Goal: Transaction & Acquisition: Purchase product/service

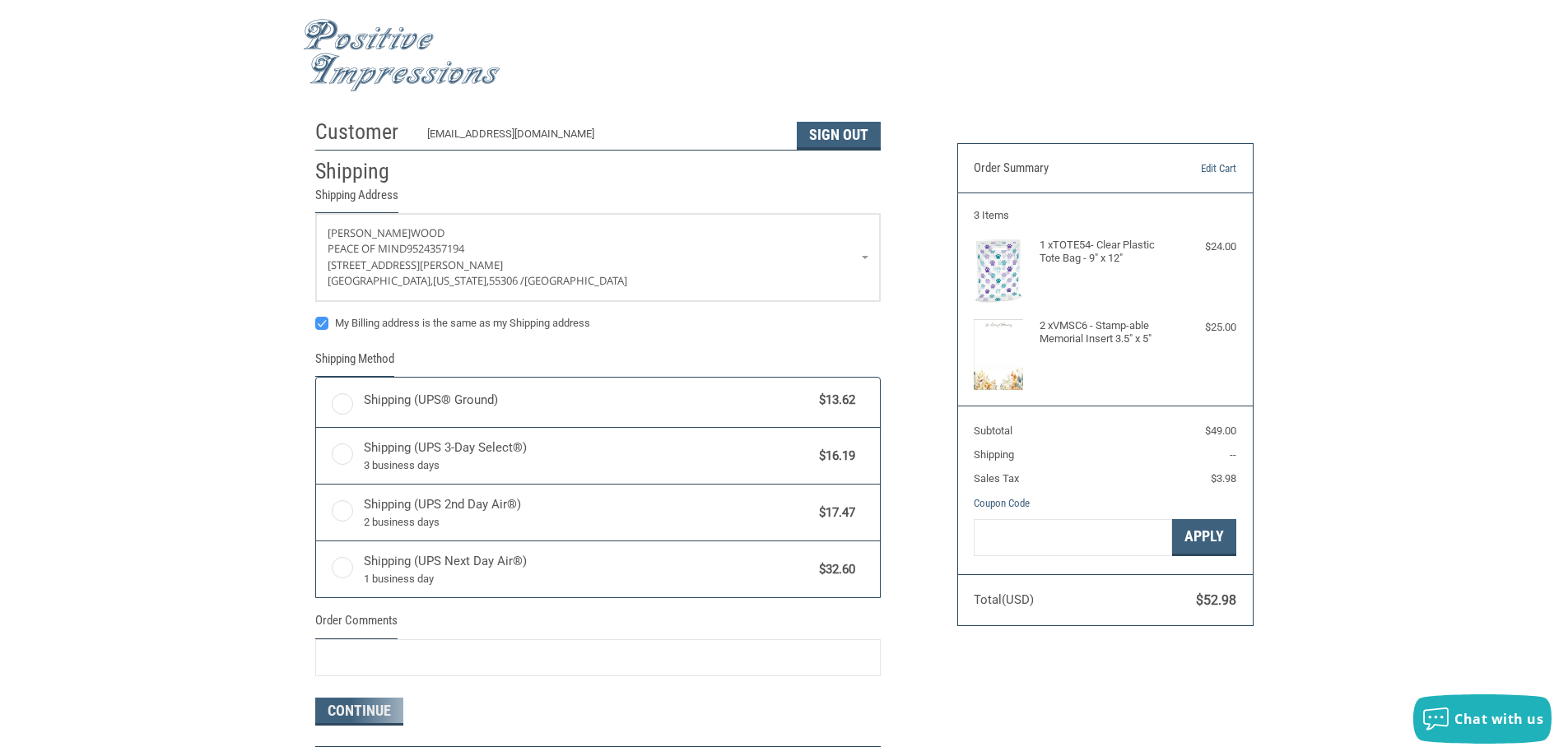
radio input "true"
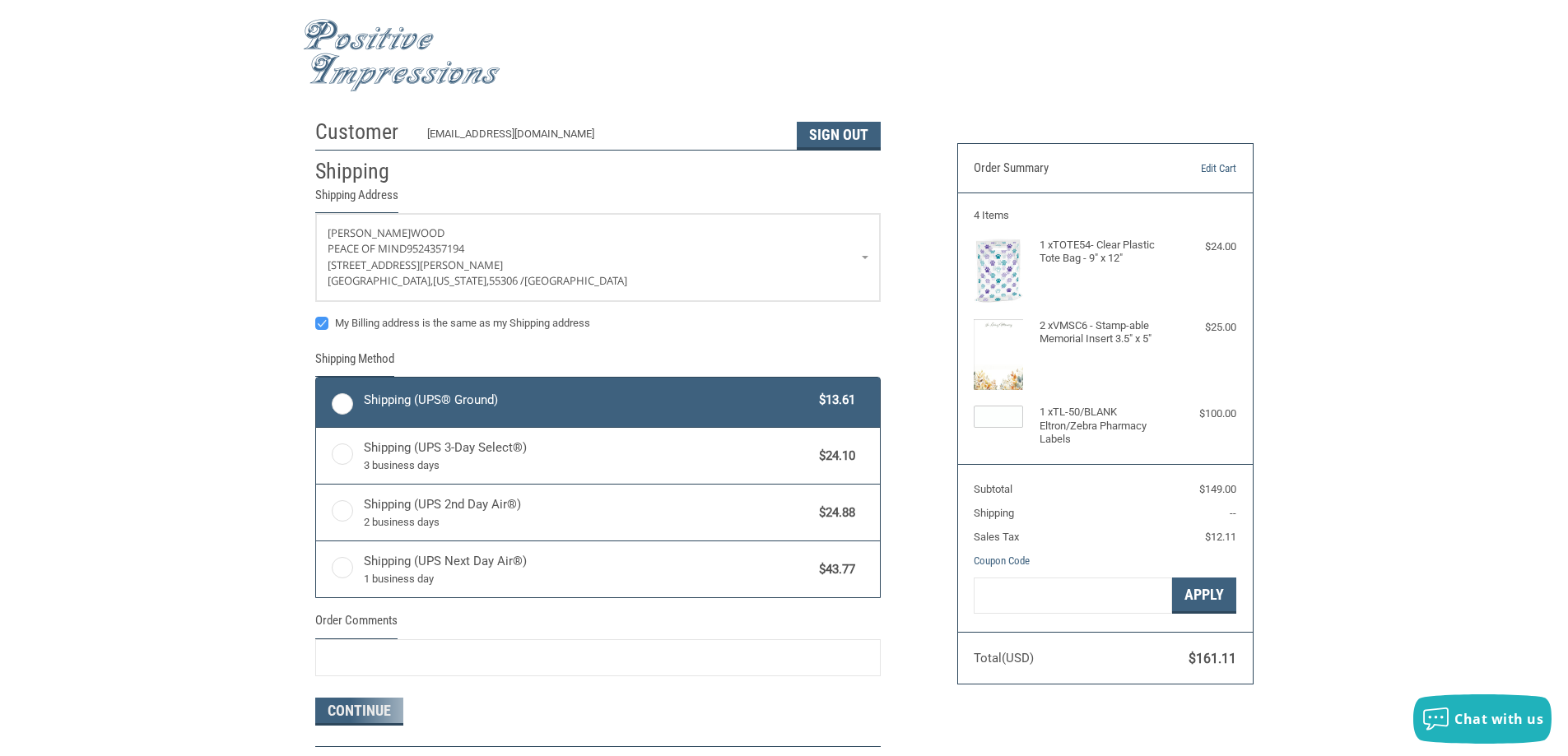
radio input "true"
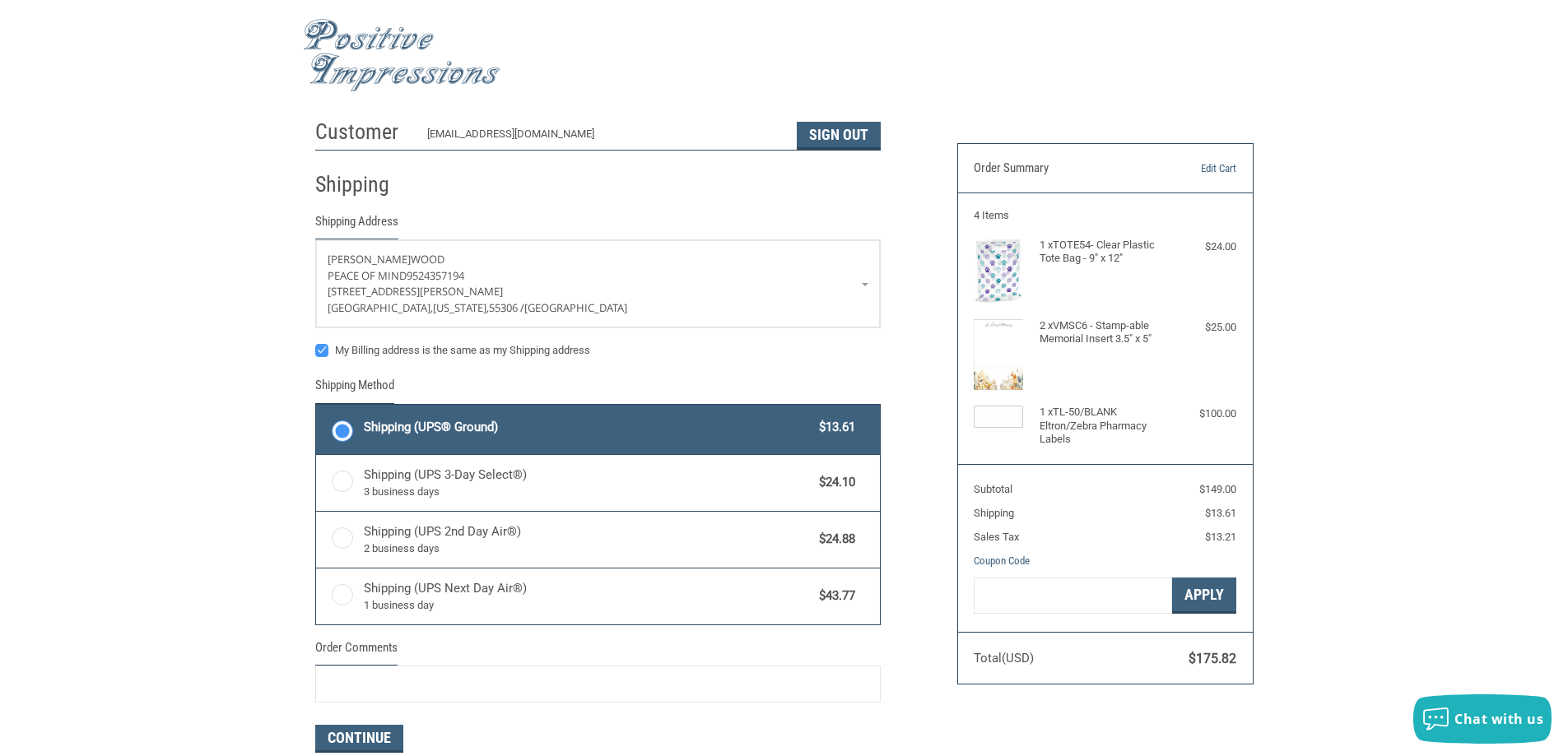
click at [341, 434] on label "Shipping (UPS® Ground) $13.61" at bounding box center [598, 429] width 564 height 49
click at [317, 407] on input "Shipping (UPS® Ground) $13.61" at bounding box center [316, 406] width 1 height 1
click at [313, 350] on div "Customer peaceofmindvet@gmail.com Sign Out Shipping Shipping Address Suzanne Wo…" at bounding box center [623, 478] width 642 height 734
click at [323, 354] on label "My Billing address is the same as my Shipping address" at bounding box center [597, 350] width 565 height 13
click at [316, 343] on input "My Billing address is the same as my Shipping address" at bounding box center [315, 342] width 1 height 1
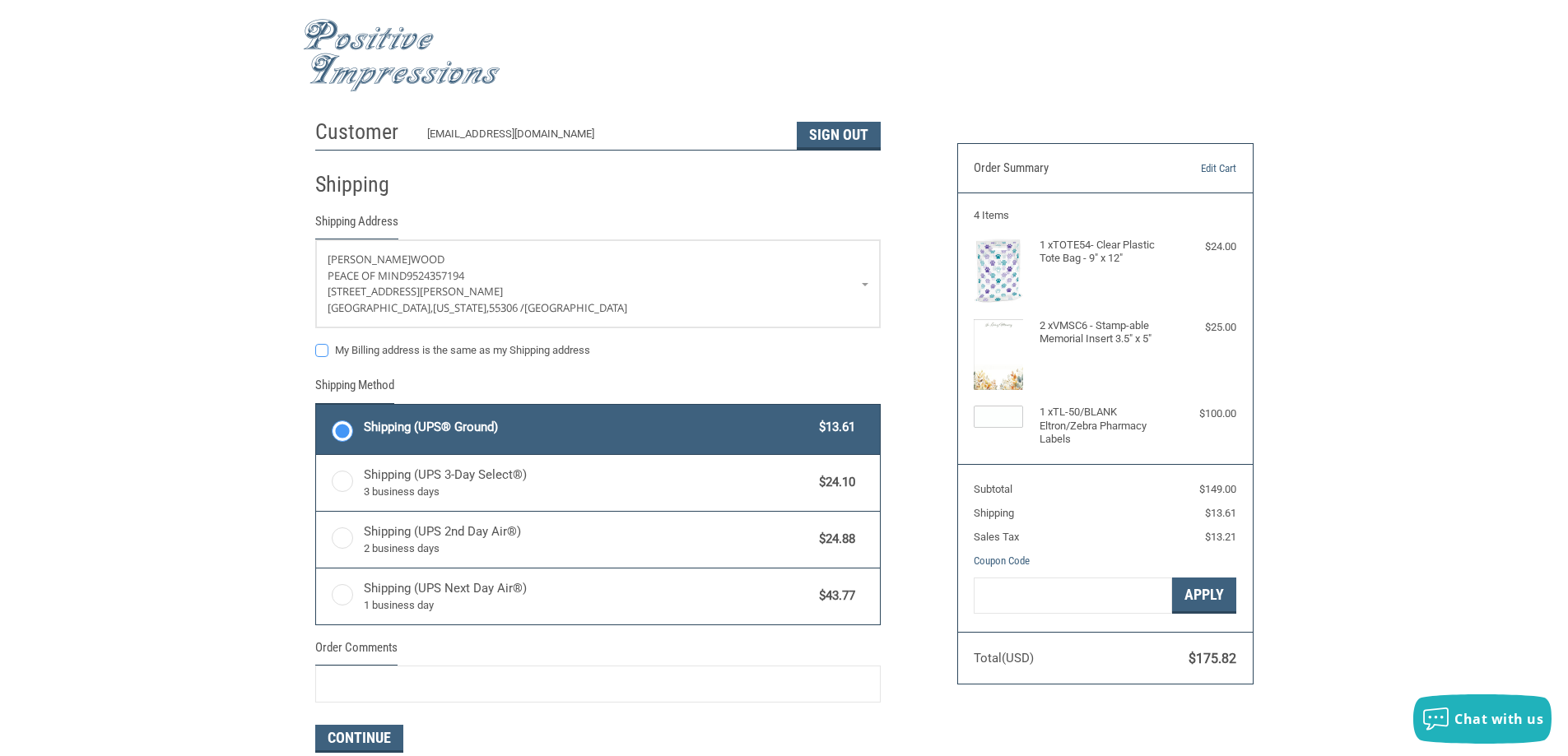
checkbox input "false"
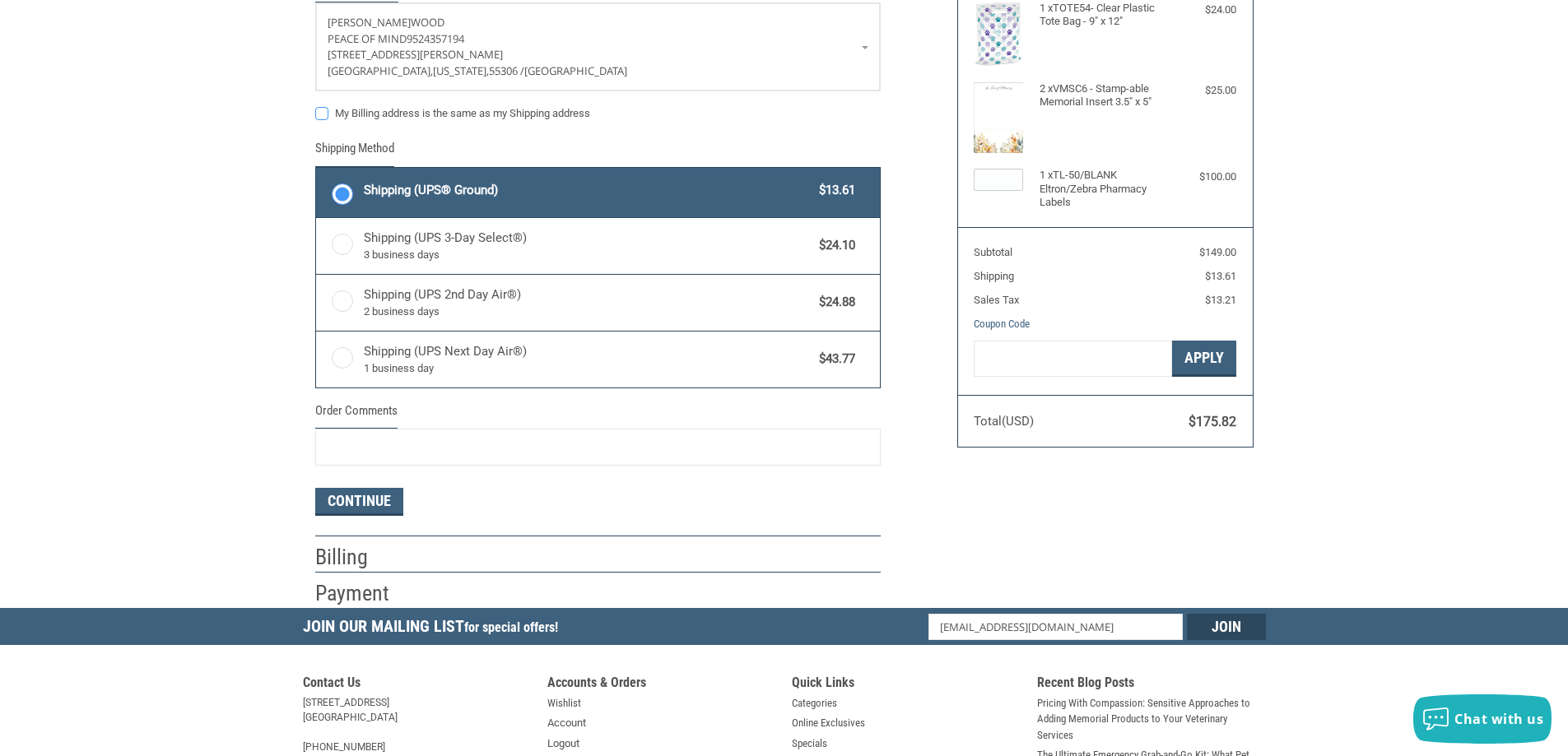
scroll to position [246, 0]
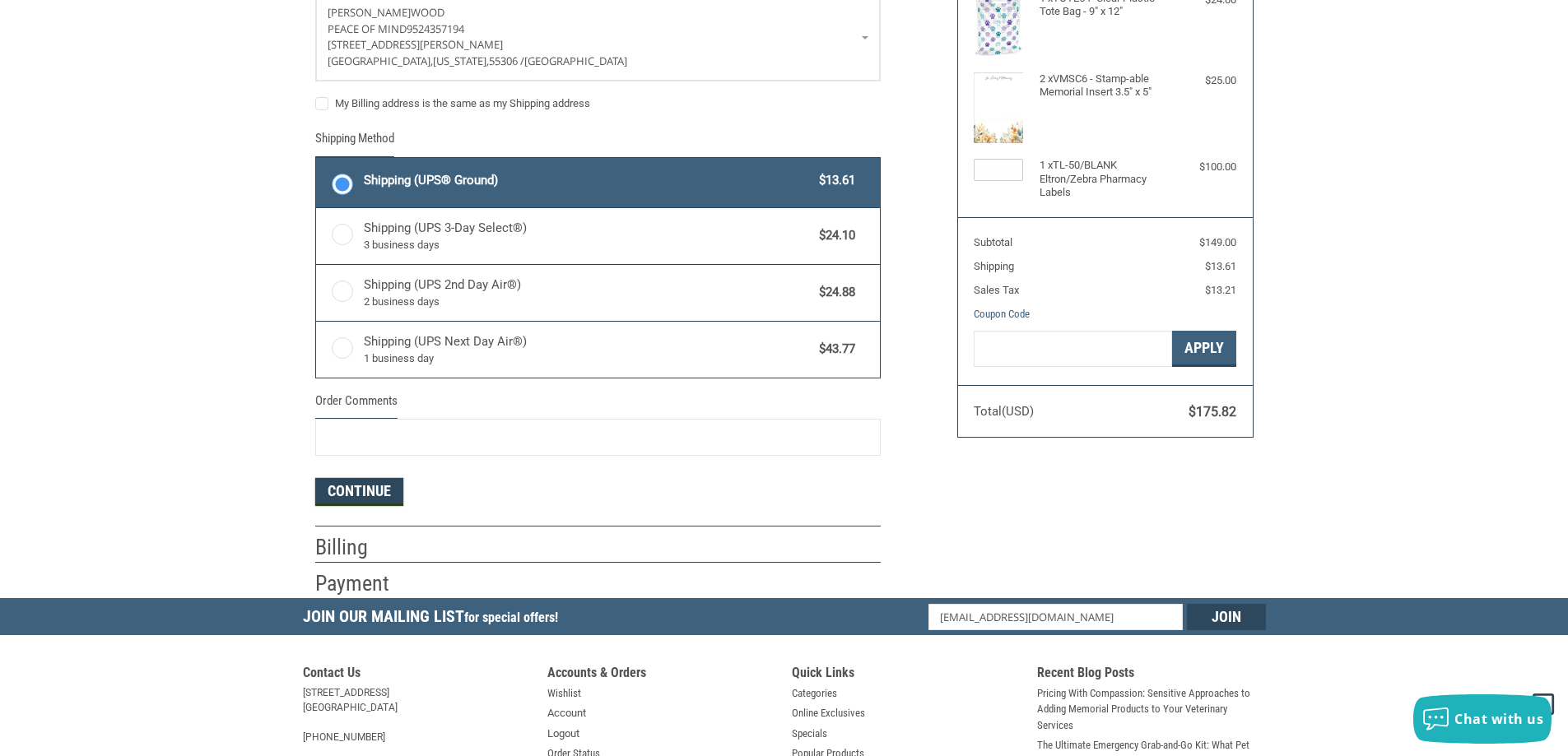
click at [377, 494] on button "Continue" at bounding box center [359, 491] width 88 height 28
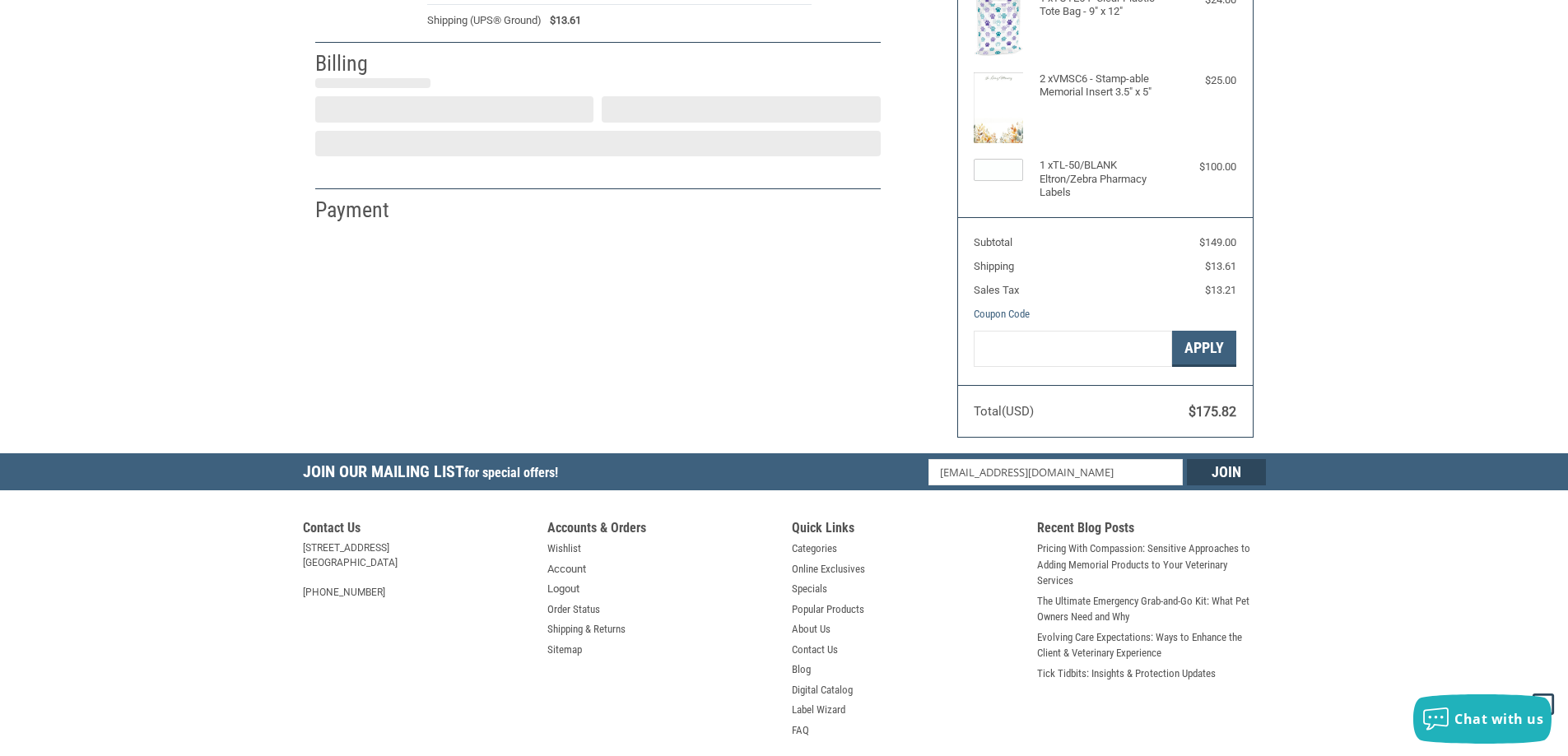
select select "US"
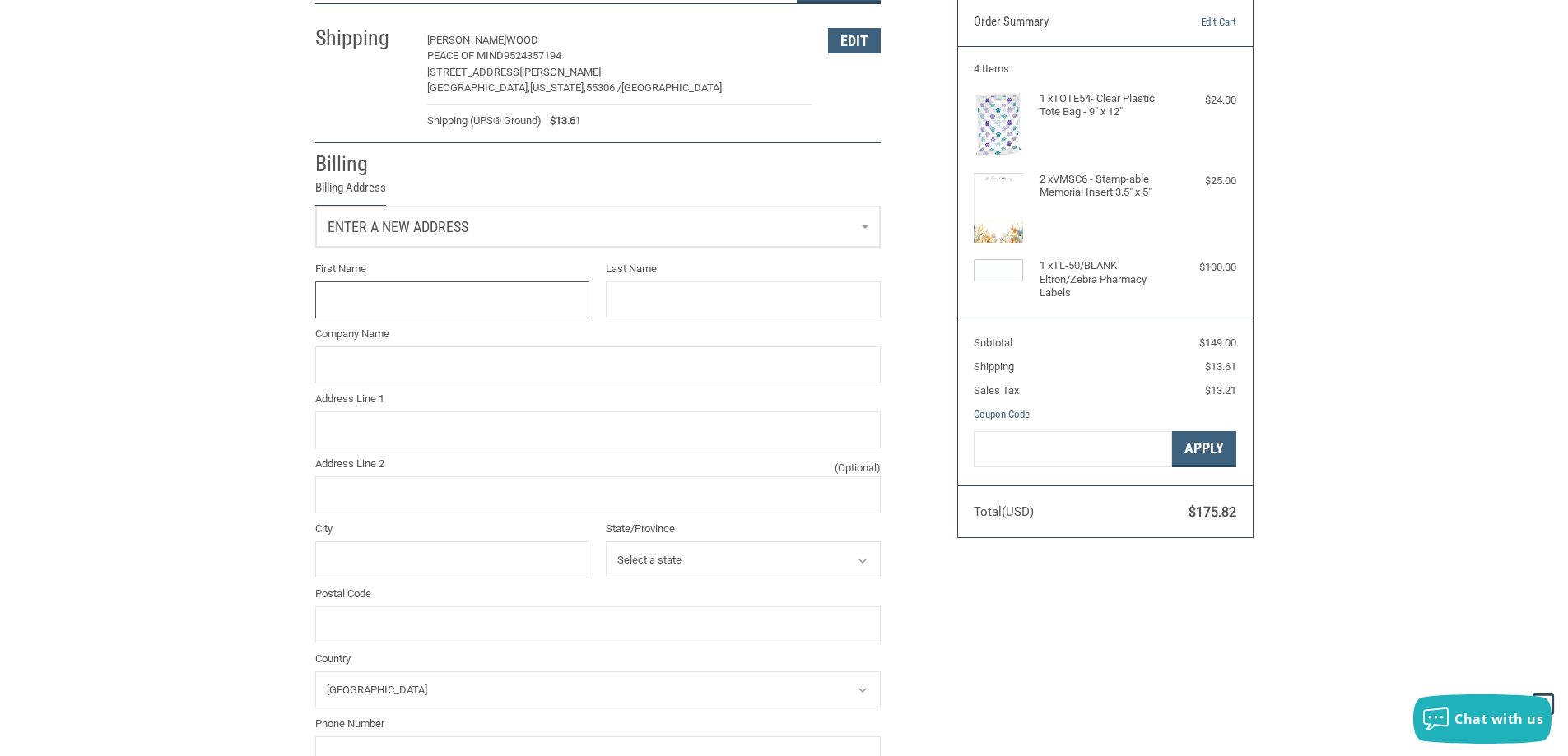
scroll to position [139, 0]
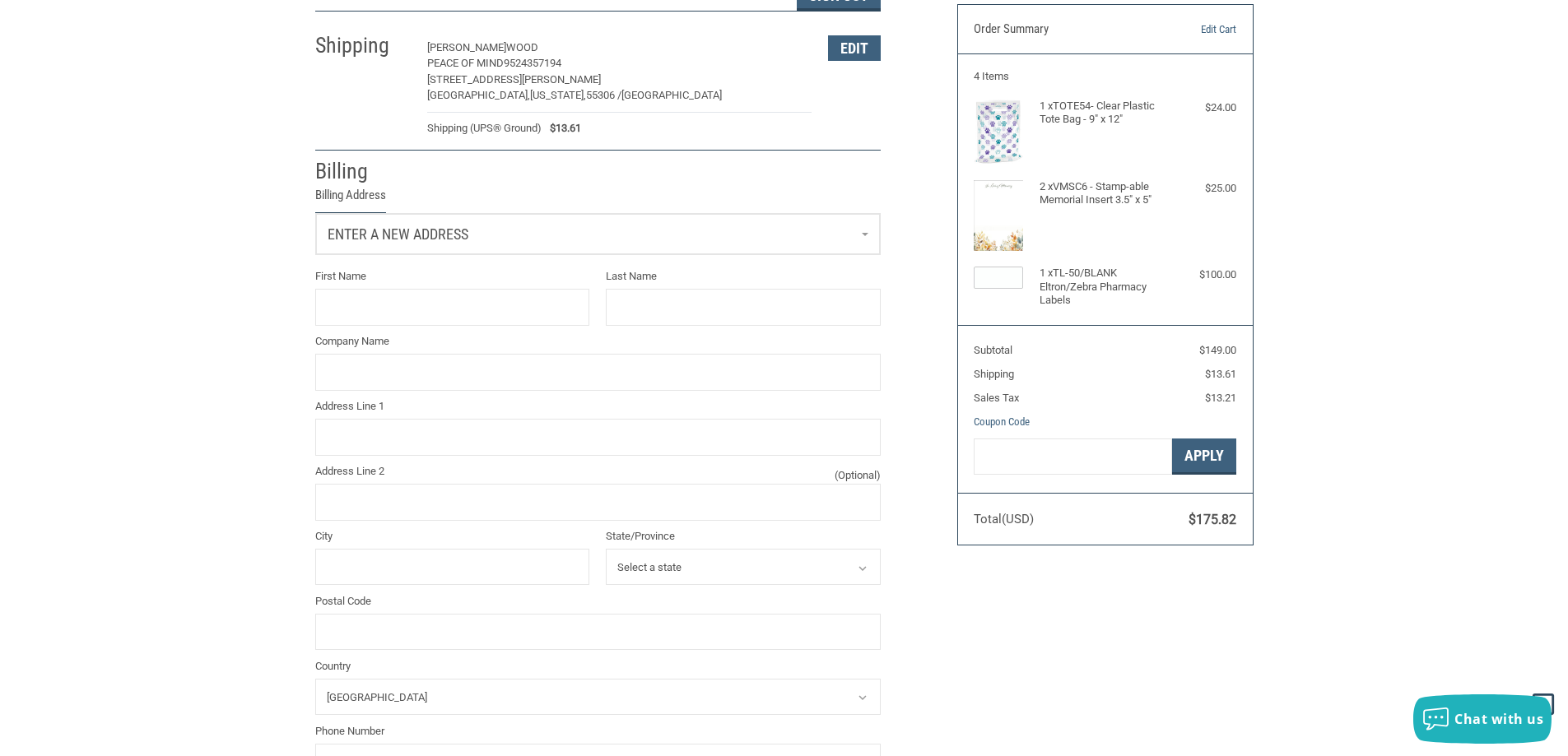
click at [460, 229] on span "Enter a new address" at bounding box center [398, 233] width 141 height 17
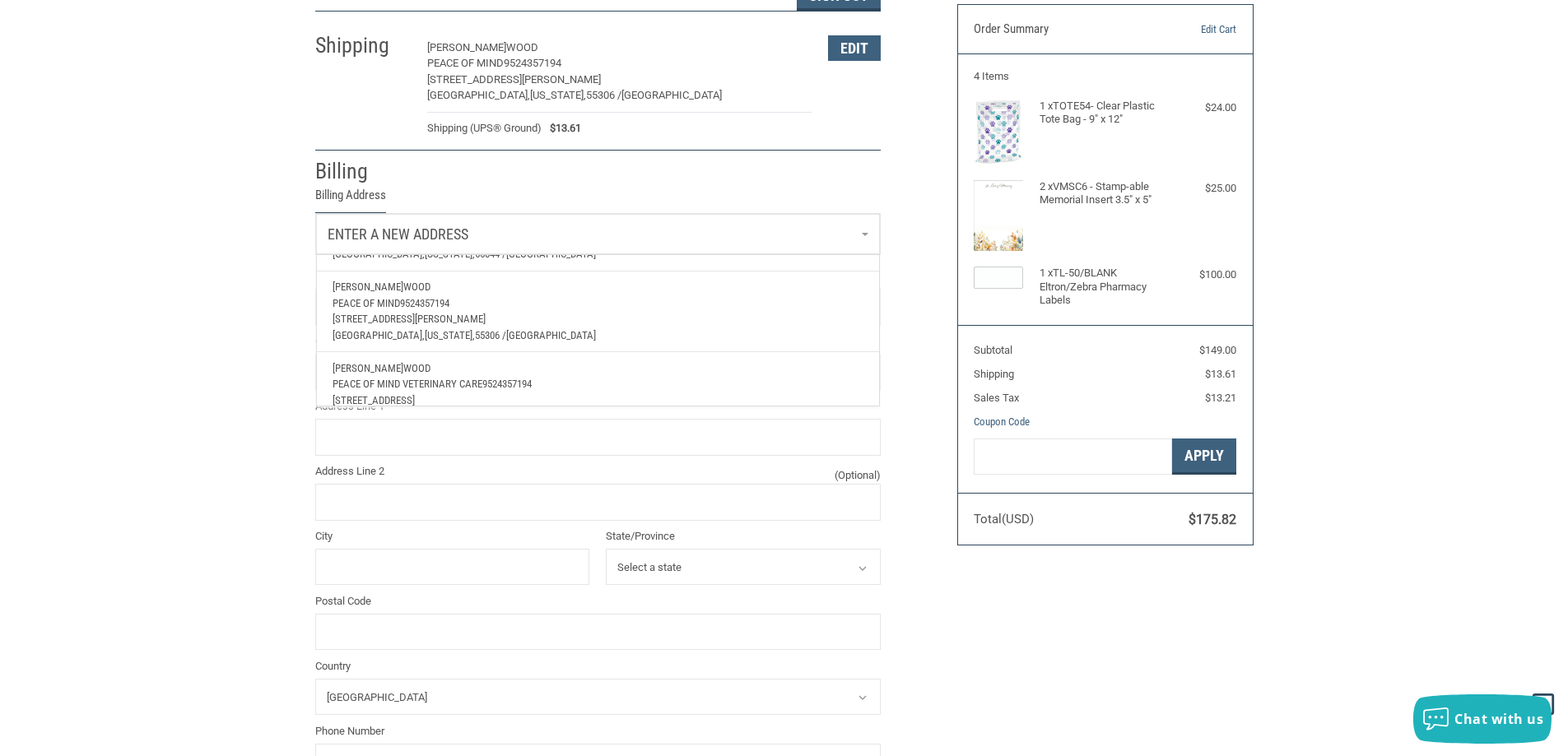
scroll to position [140, 0]
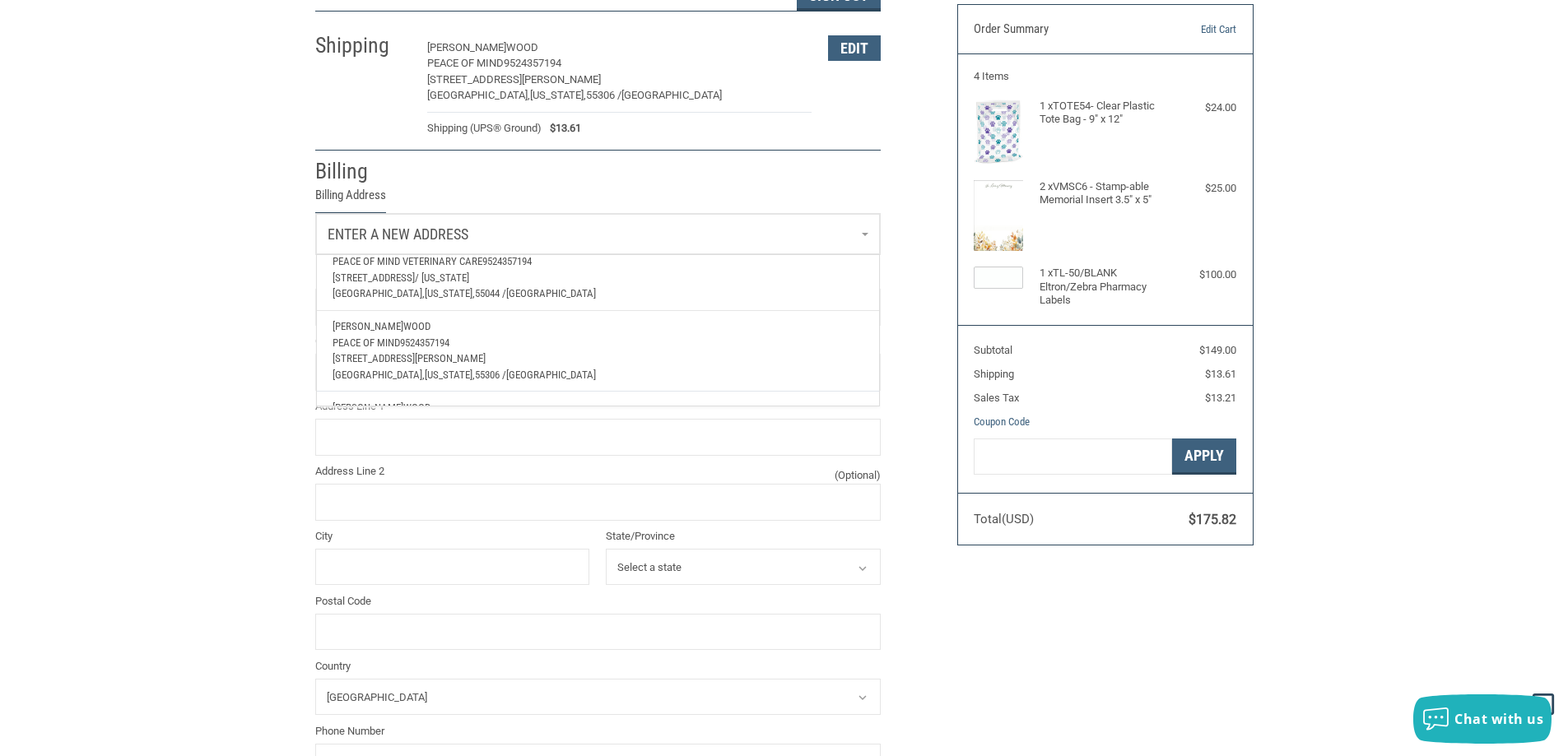
click at [473, 270] on p "16823 Interlachen Blvd / Minnesota" at bounding box center [598, 277] width 530 height 16
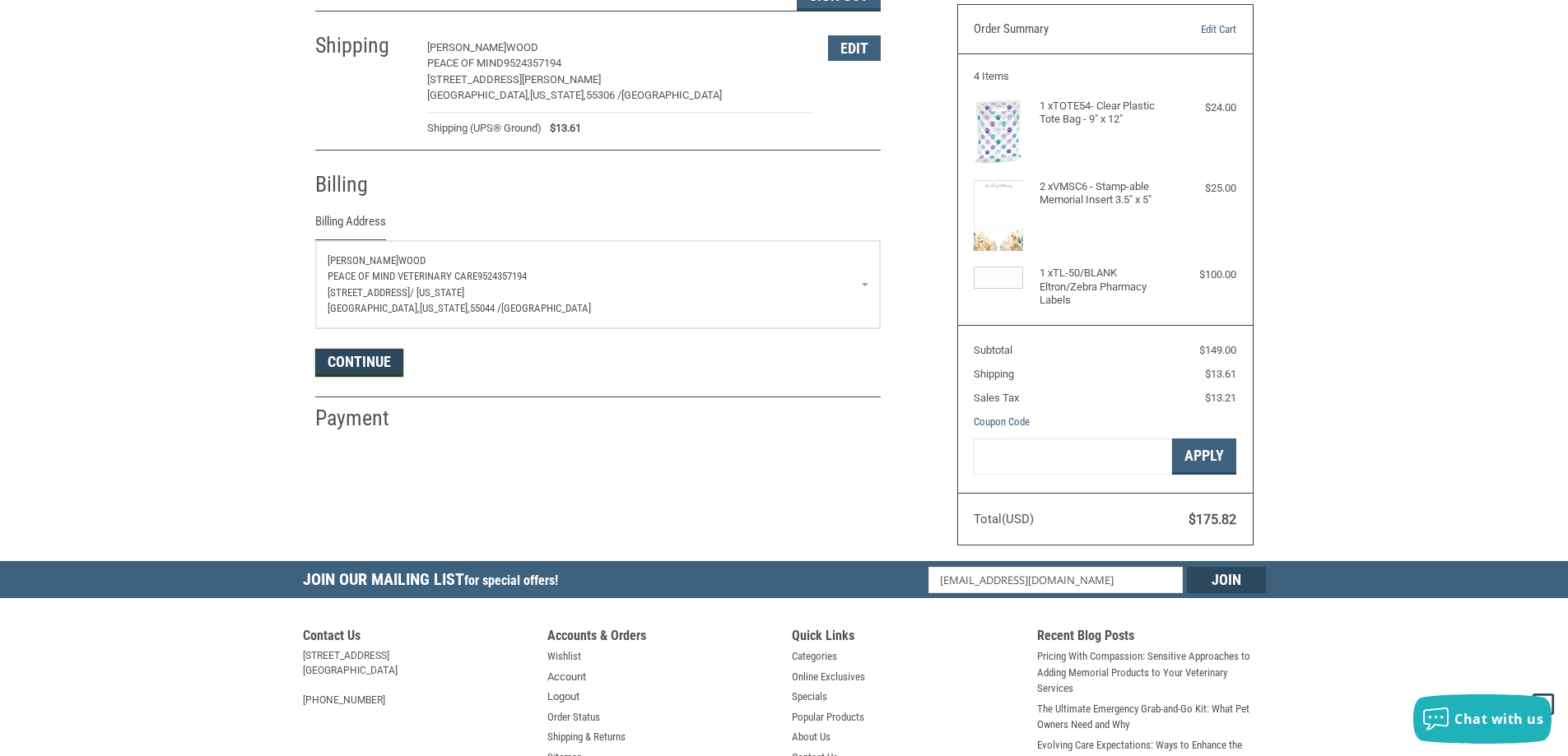
click at [386, 356] on button "Continue" at bounding box center [359, 362] width 88 height 28
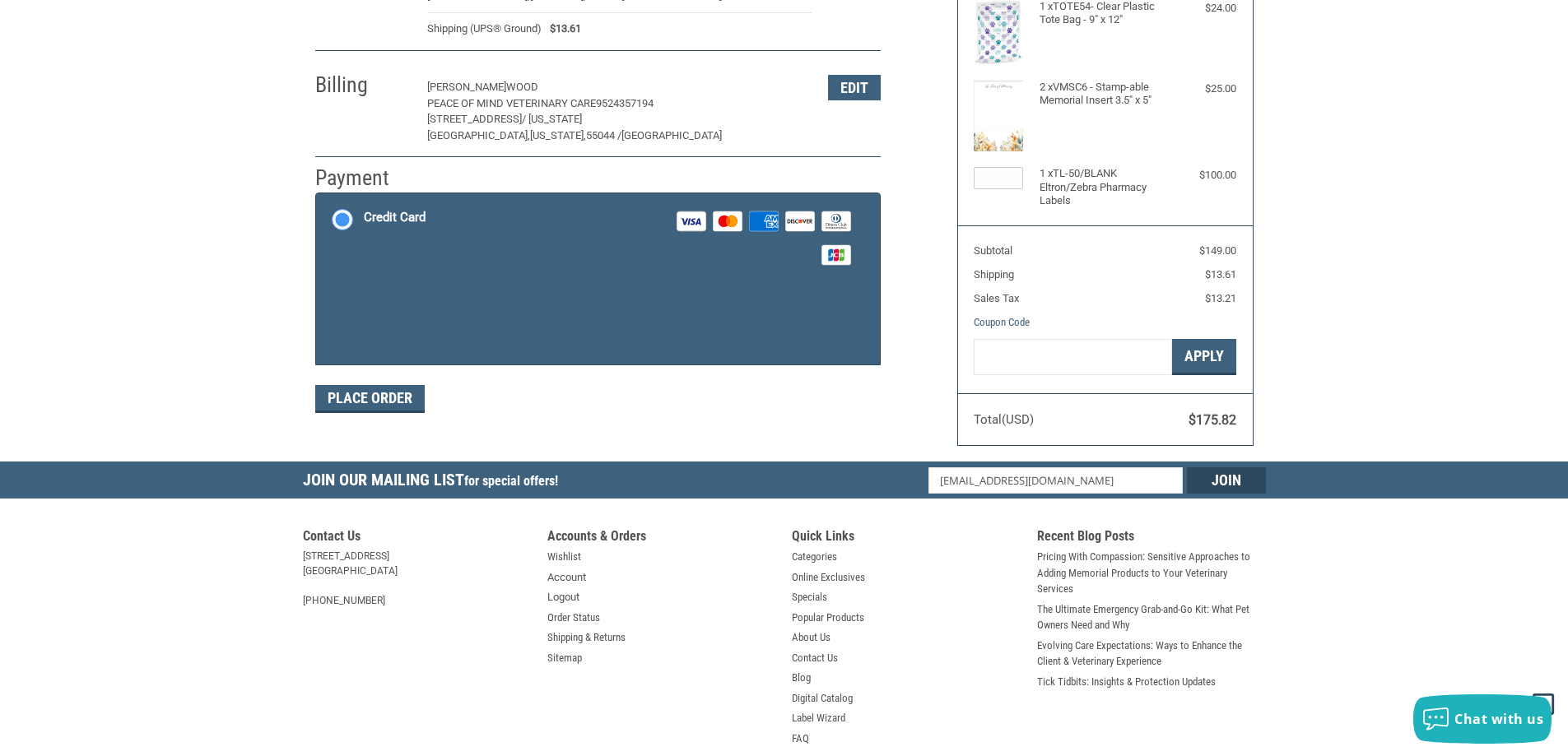
scroll to position [246, 0]
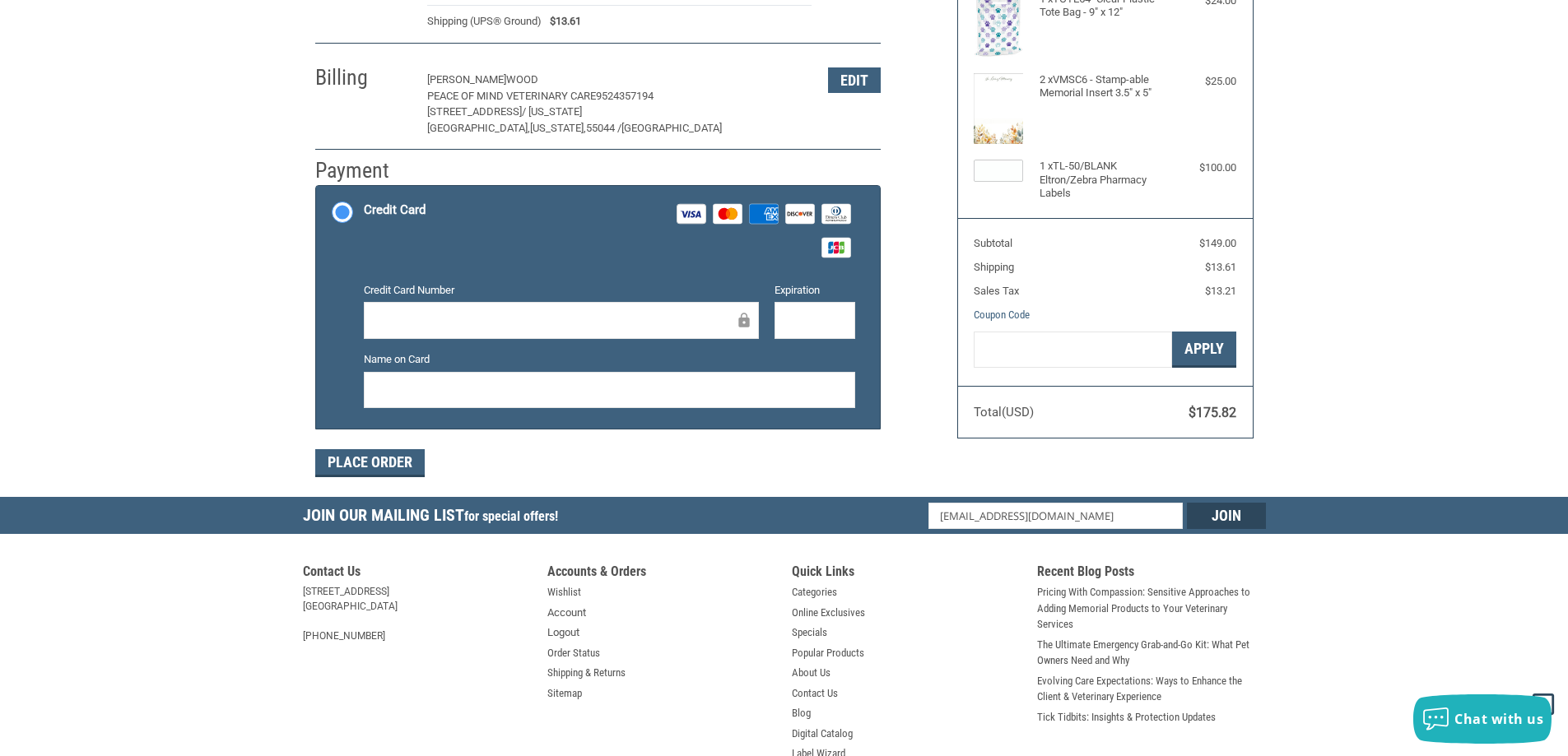
click at [620, 311] on iframe at bounding box center [555, 320] width 360 height 19
click at [785, 315] on div at bounding box center [814, 320] width 81 height 37
click at [409, 453] on button "Place Order" at bounding box center [369, 462] width 109 height 28
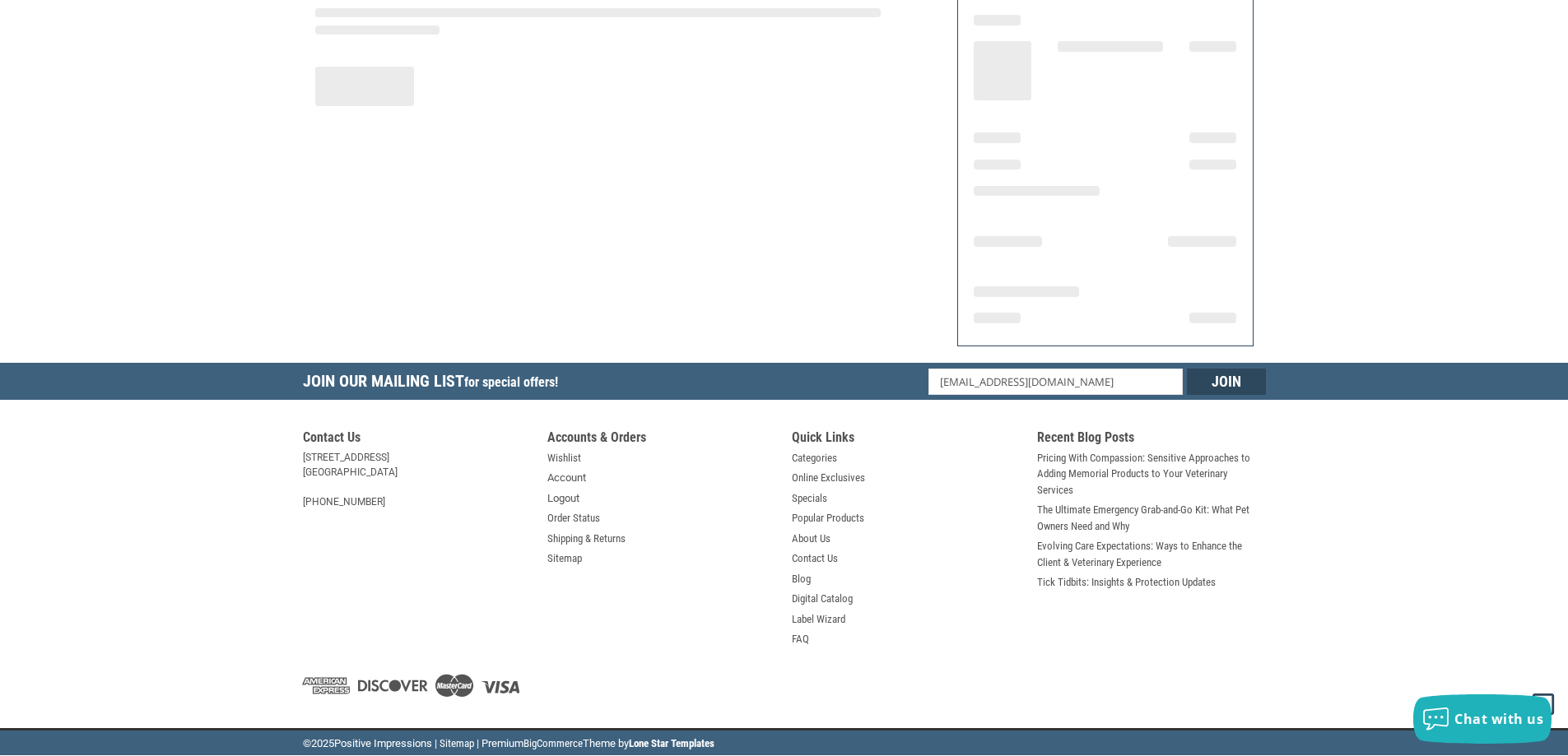
scroll to position [191, 0]
